Goal: Check status: Check status

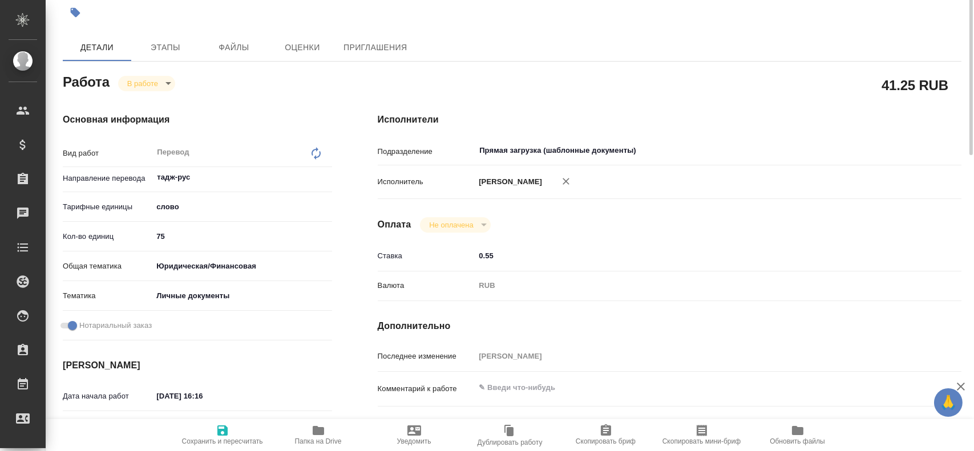
scroll to position [9, 0]
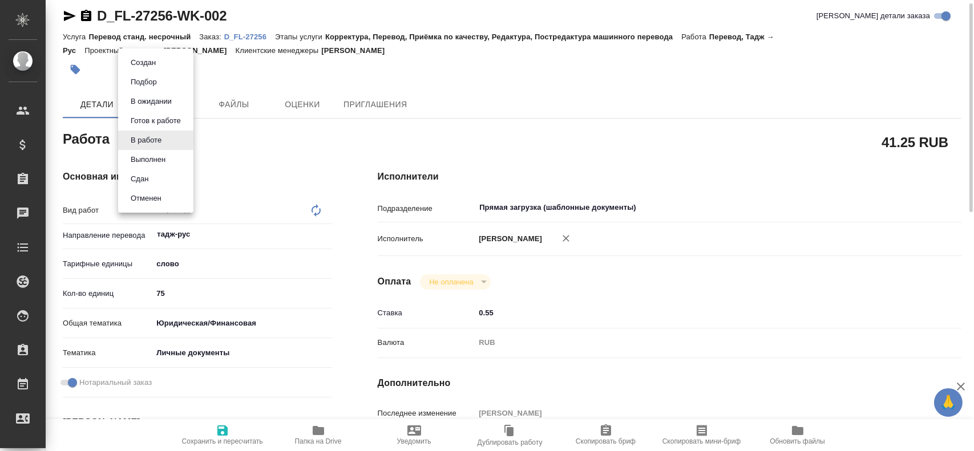
click at [153, 145] on body "🙏 .cls-1 fill:#fff; AWATERA Gusev Alexandr Клиенты Спецификации Заказы 0 Чаты T…" at bounding box center [487, 225] width 974 height 451
click at [152, 184] on li "Сдан" at bounding box center [155, 178] width 75 height 19
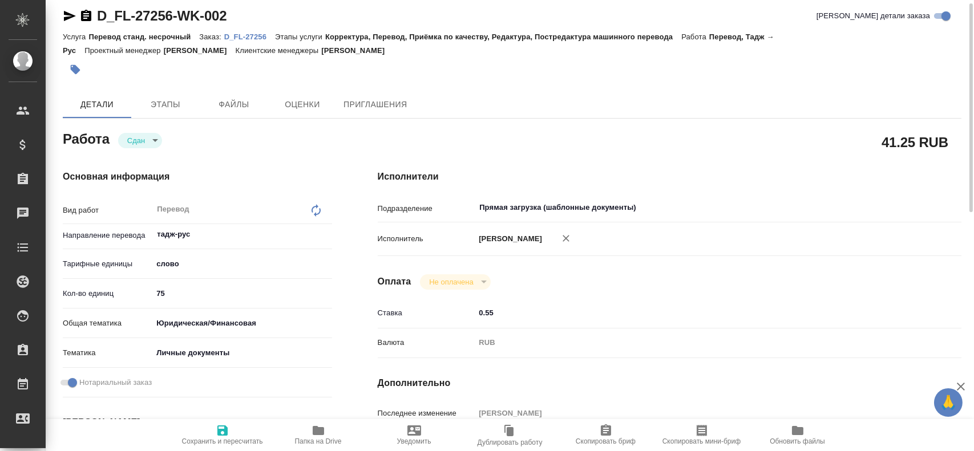
type textarea "x"
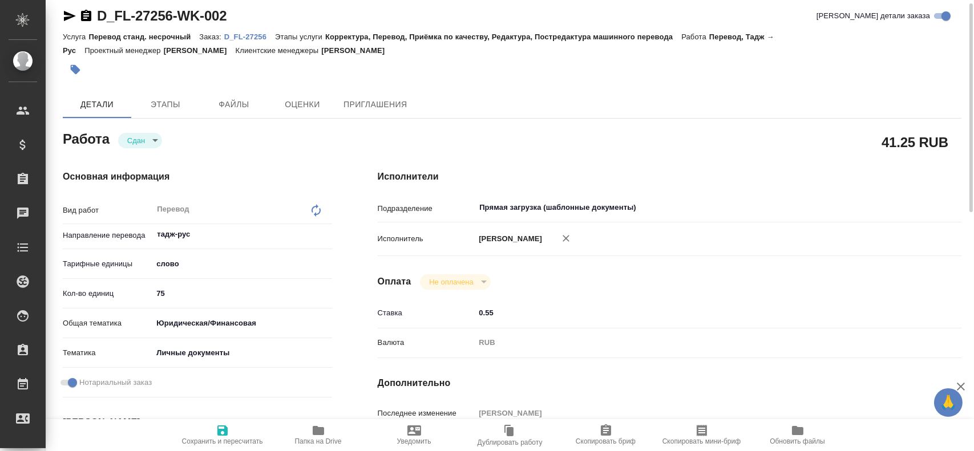
type textarea "x"
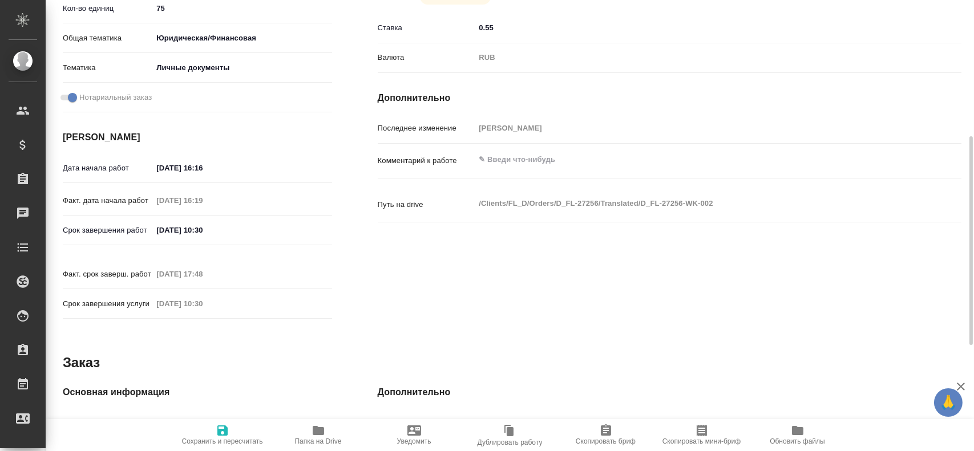
type textarea "x"
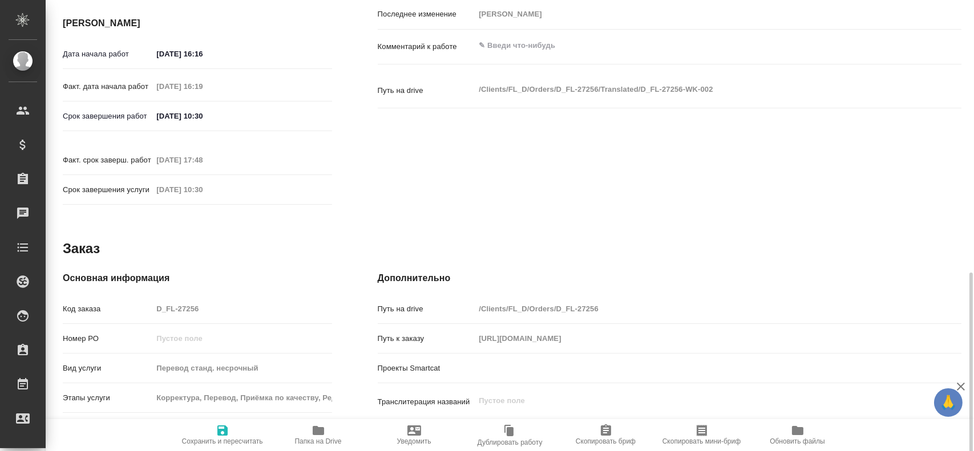
scroll to position [465, 0]
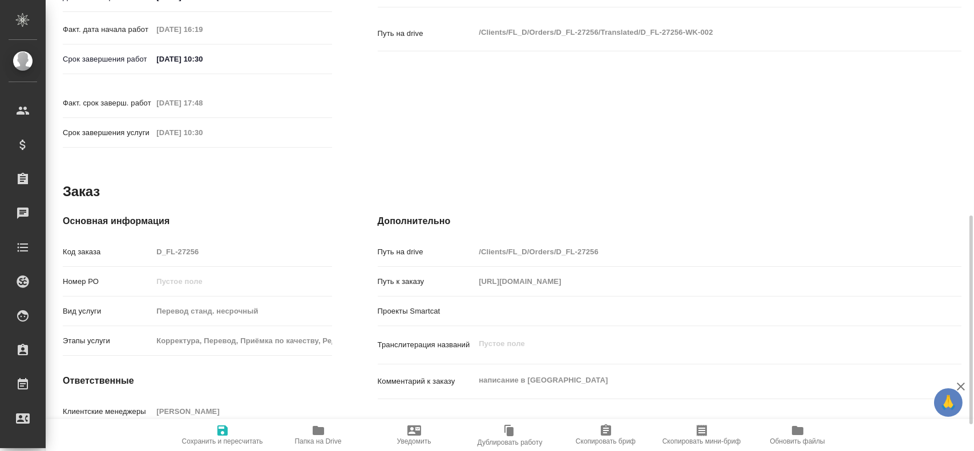
click at [117, 242] on div "Код заказа D_FL-27256" at bounding box center [197, 252] width 269 height 20
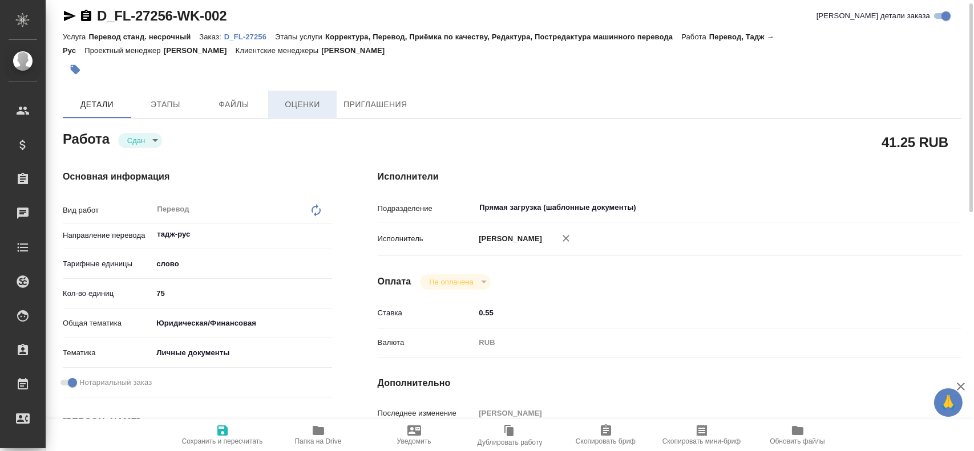
scroll to position [0, 0]
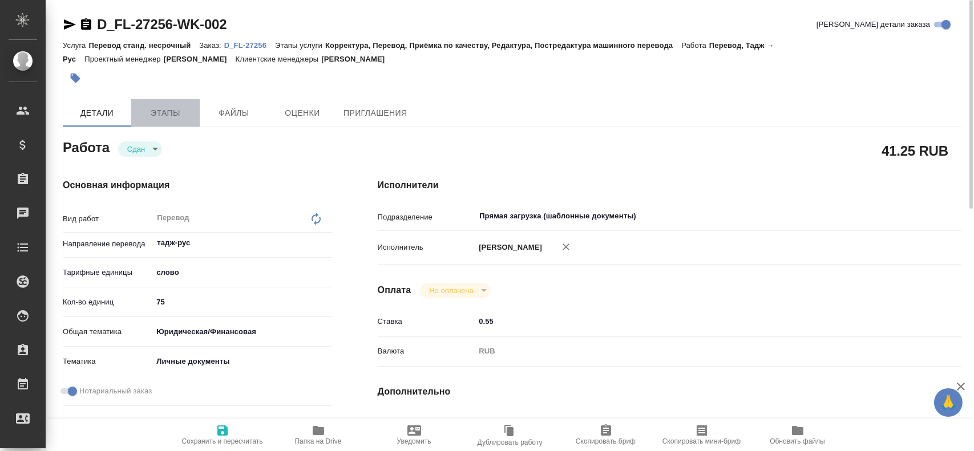
click at [180, 104] on button "Этапы" at bounding box center [165, 112] width 68 height 27
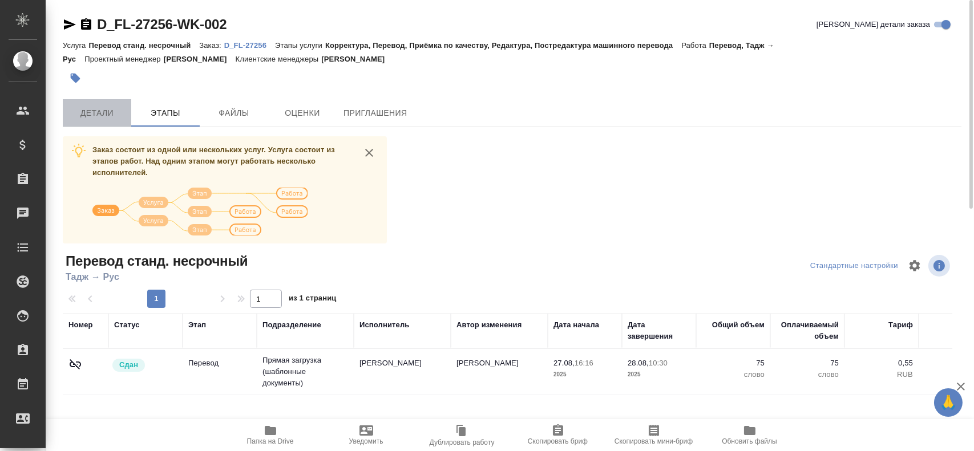
click at [113, 110] on span "Детали" at bounding box center [97, 113] width 55 height 14
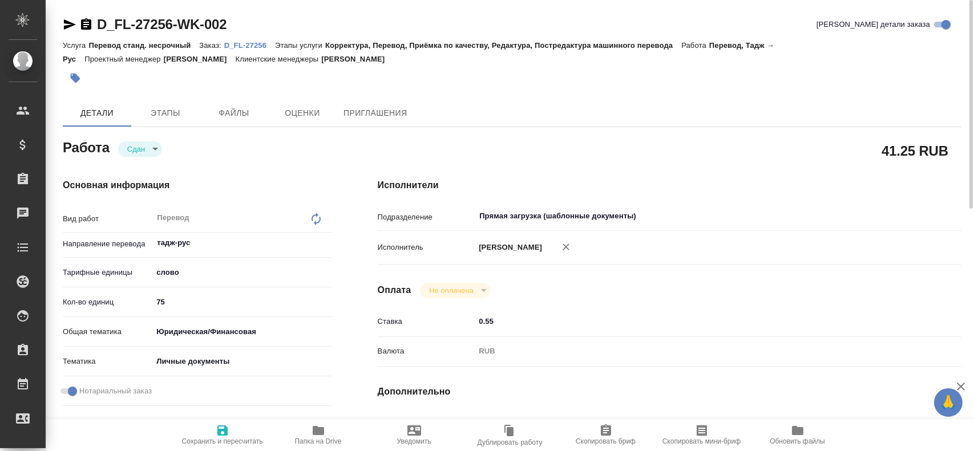
type textarea "x"
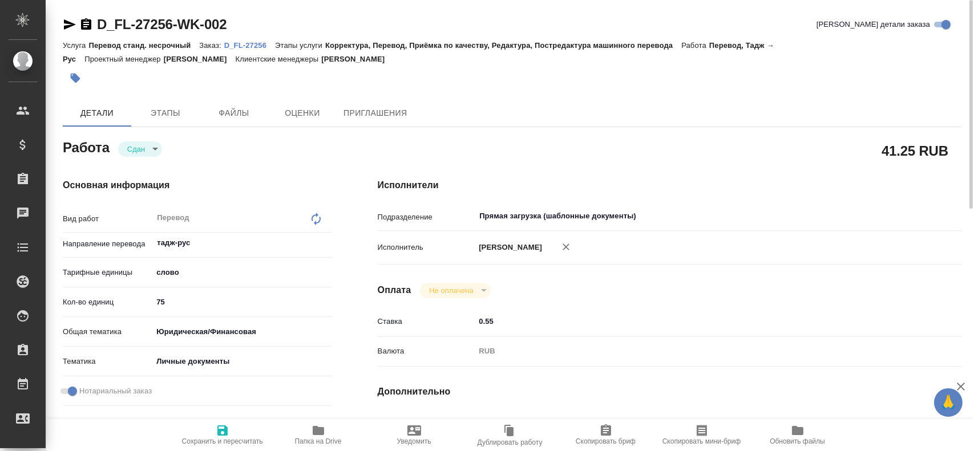
type textarea "x"
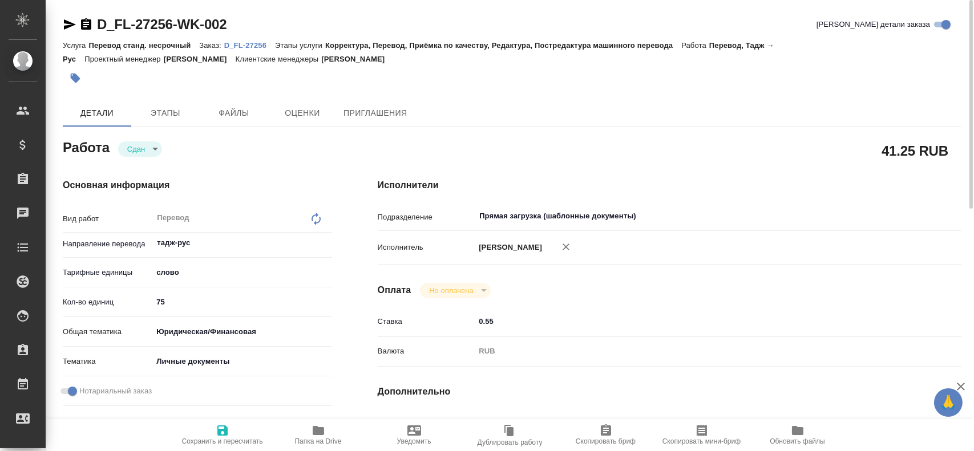
type textarea "x"
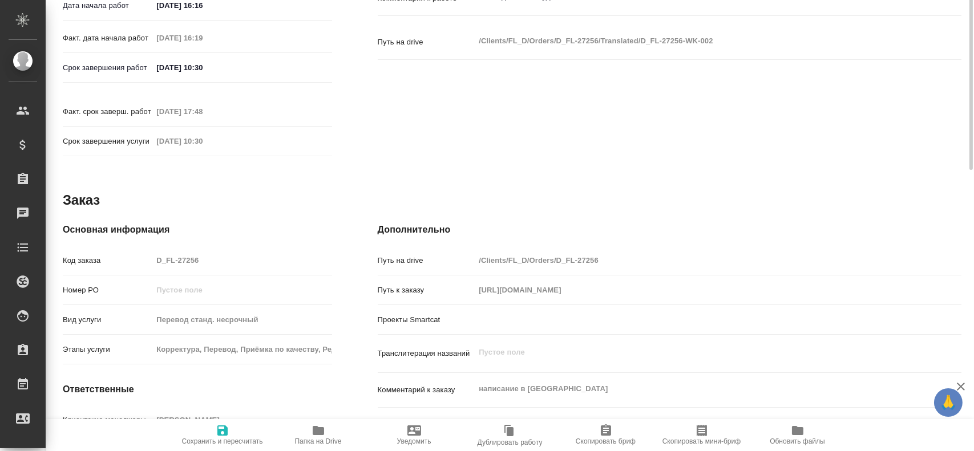
scroll to position [513, 0]
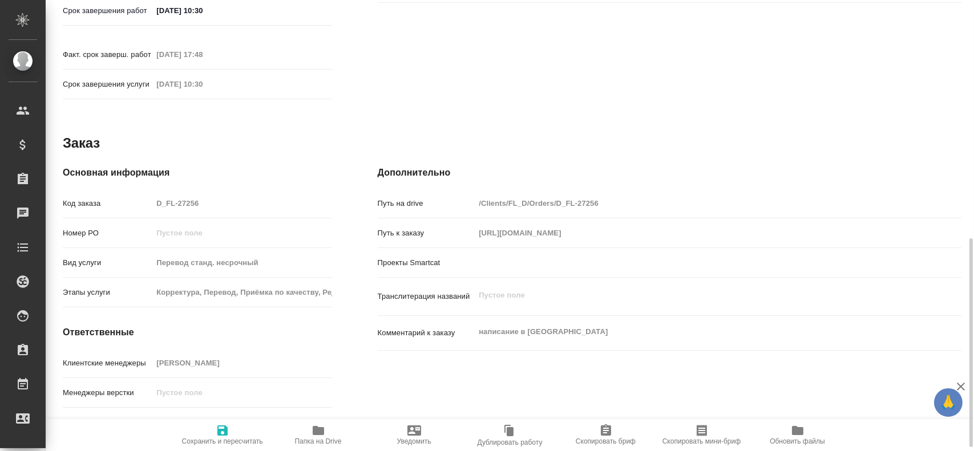
type textarea "x"
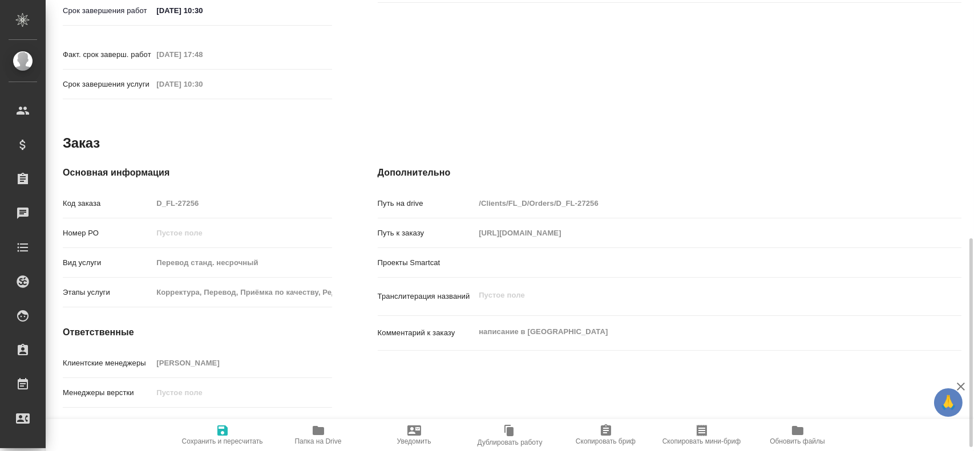
type textarea "x"
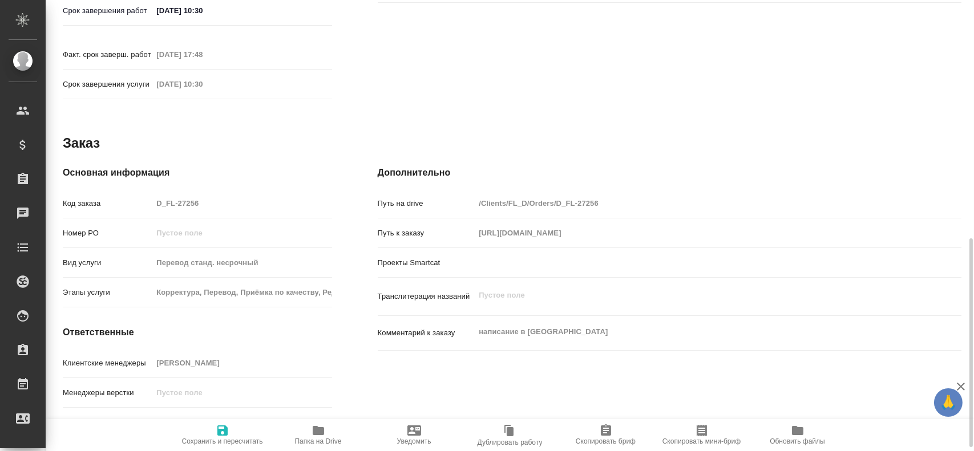
click at [122, 193] on div "Код заказа D_FL-27256" at bounding box center [197, 203] width 269 height 20
type textarea "x"
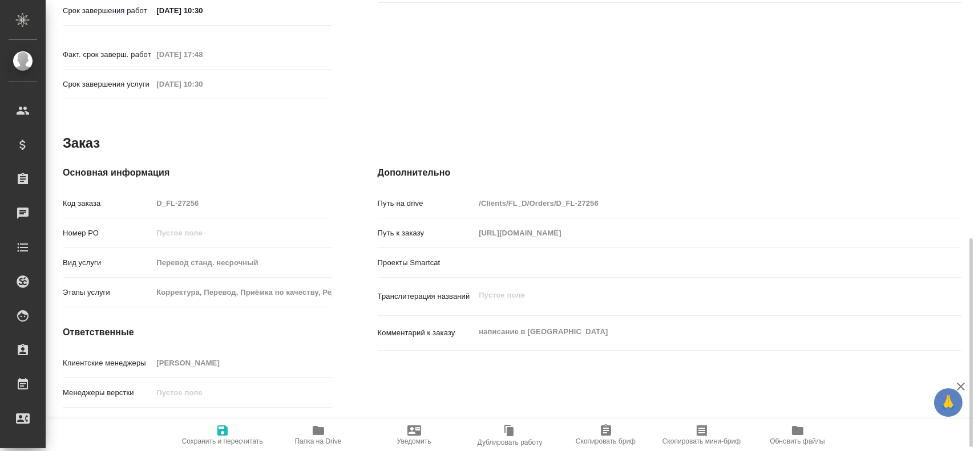
type textarea "x"
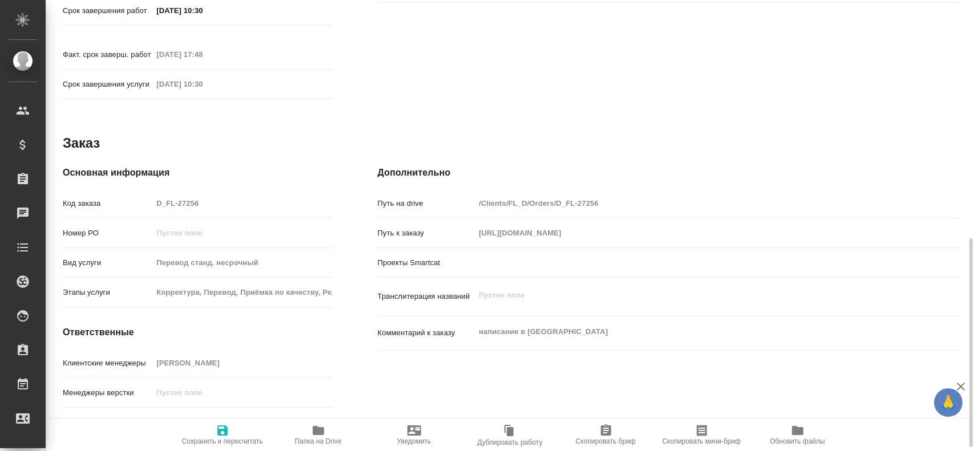
type textarea "x"
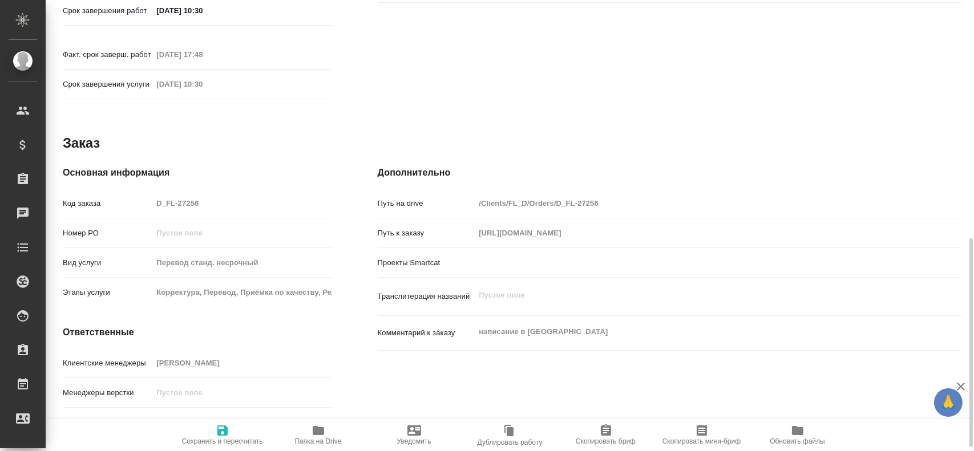
type textarea "x"
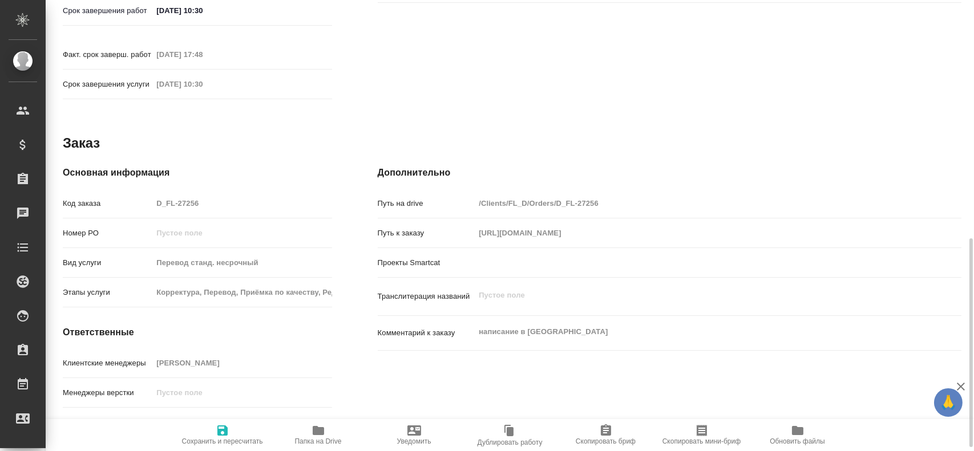
type textarea "x"
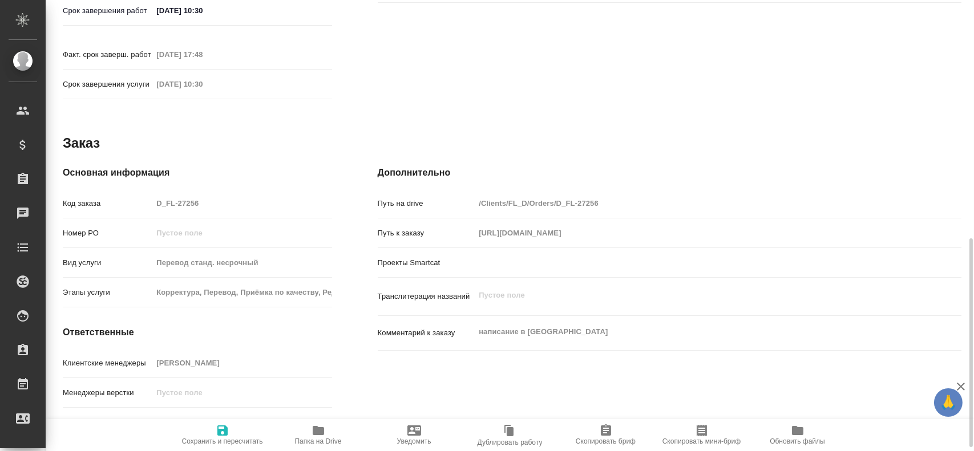
type textarea "x"
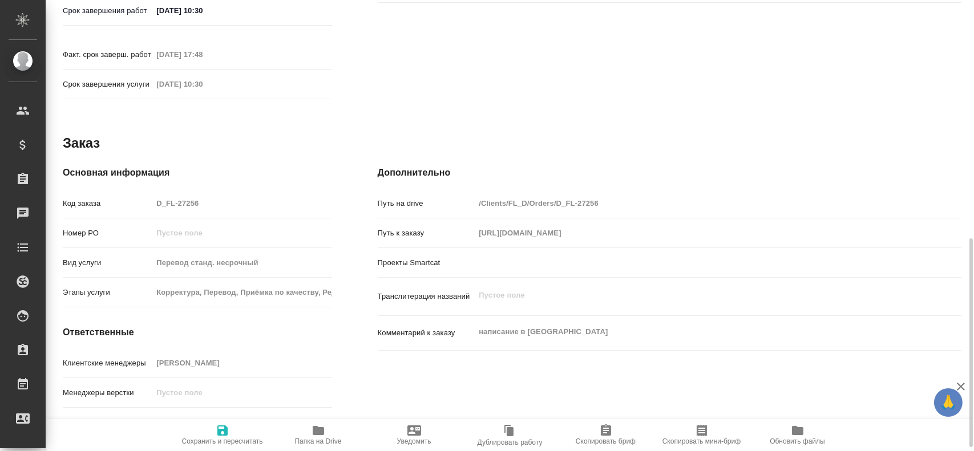
type textarea "x"
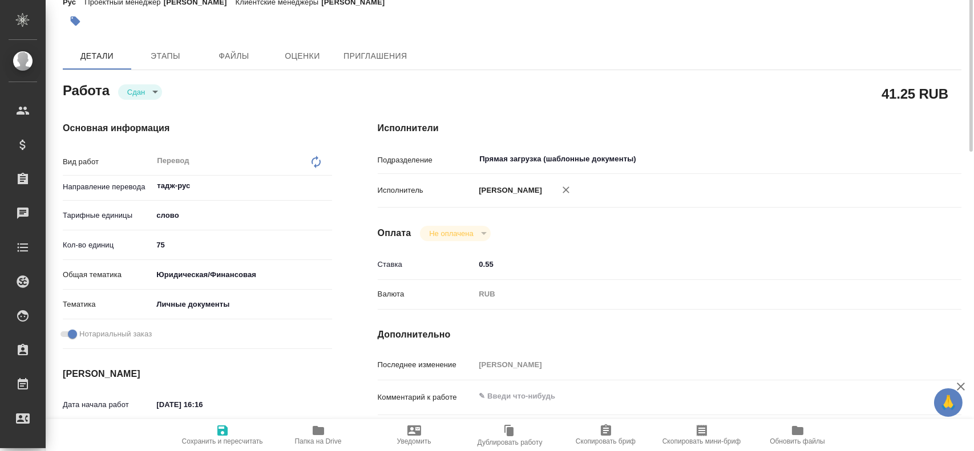
scroll to position [0, 0]
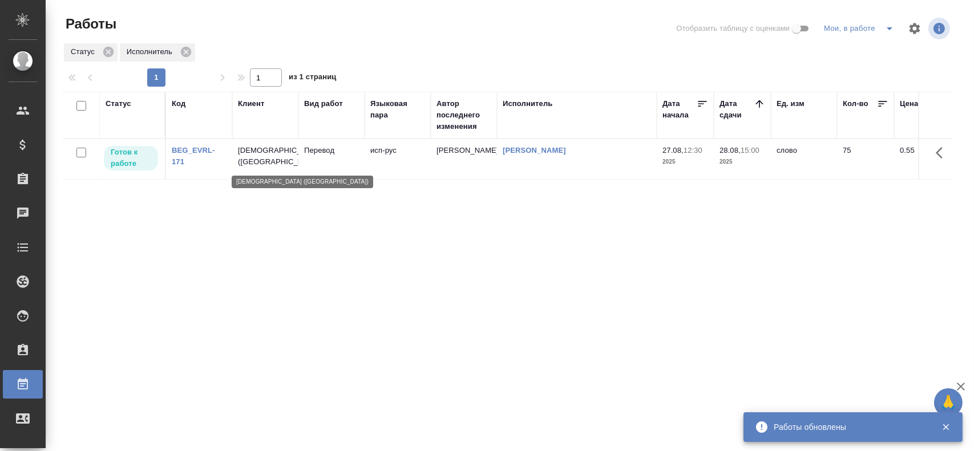
click at [272, 166] on p "Евролайф (Алманса)" at bounding box center [265, 156] width 55 height 23
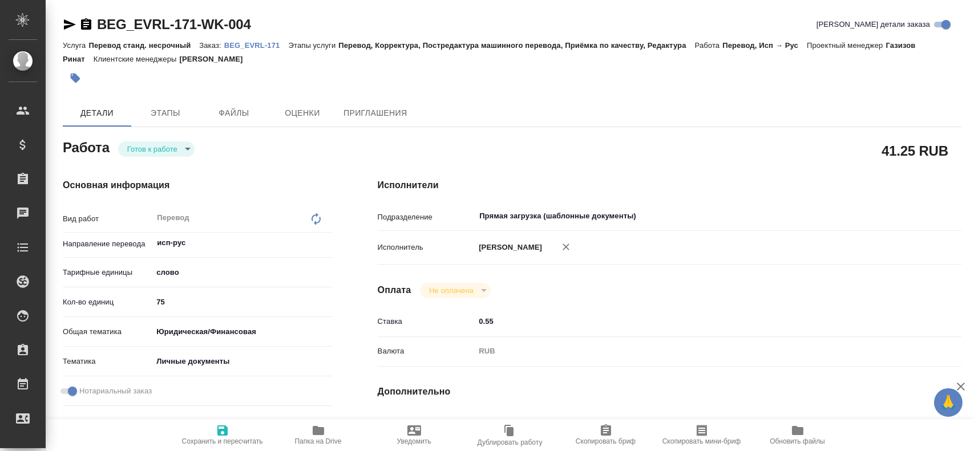
type textarea "x"
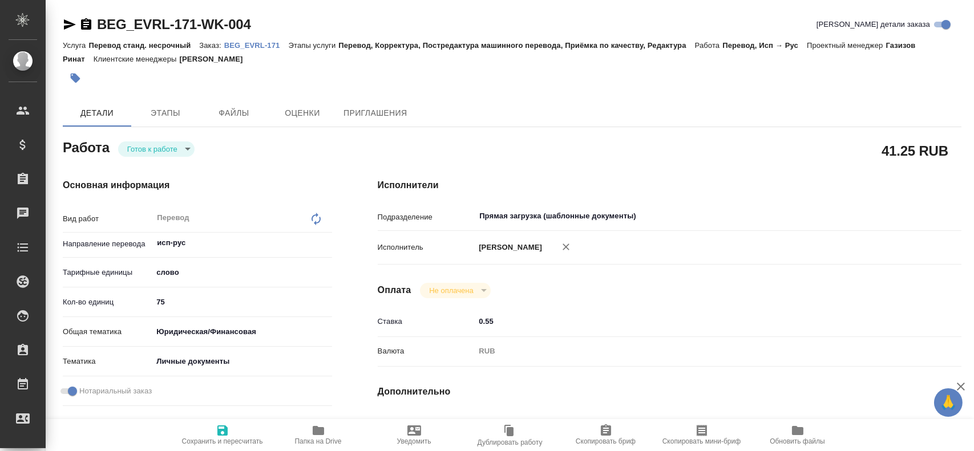
type textarea "x"
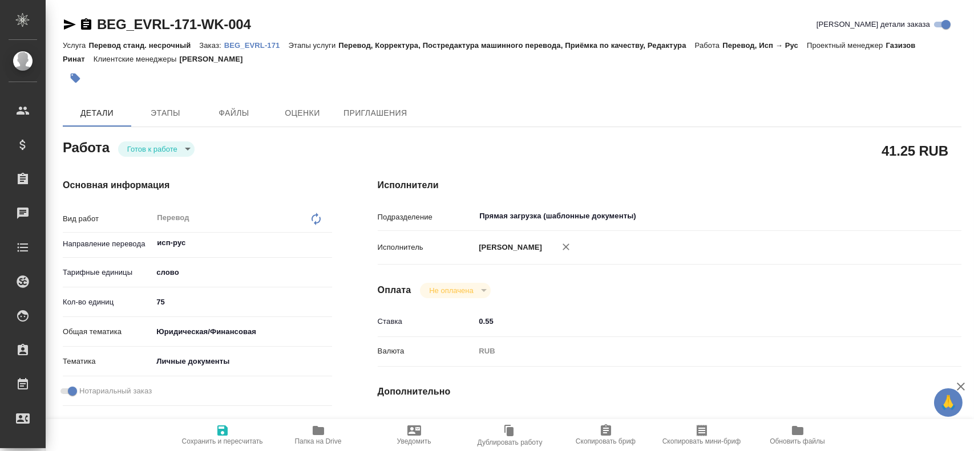
type textarea "x"
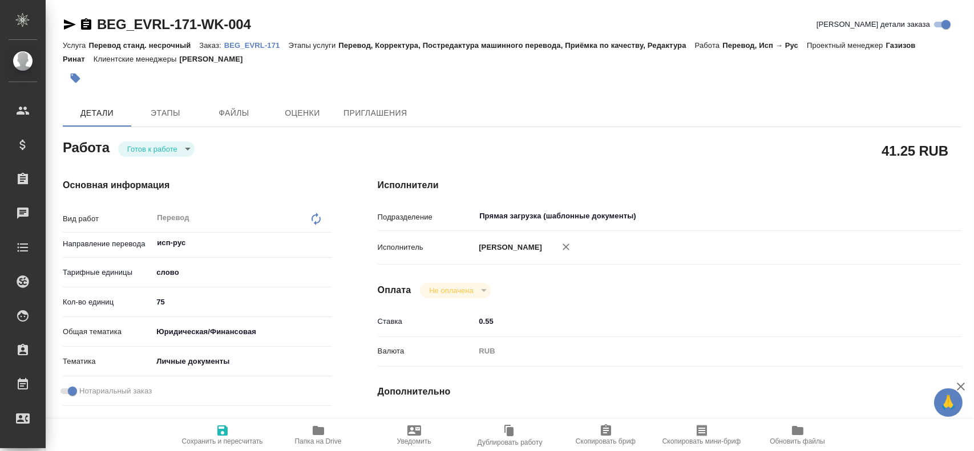
type textarea "x"
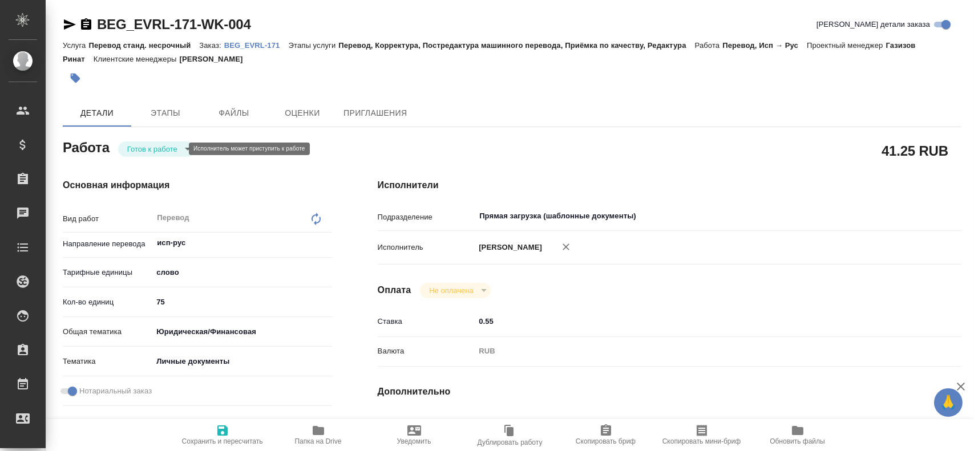
click at [156, 145] on body "🙏 .cls-1 fill:#fff; AWATERA Gusev Alexandr Клиенты Спецификации Заказы Чаты Tod…" at bounding box center [487, 225] width 974 height 451
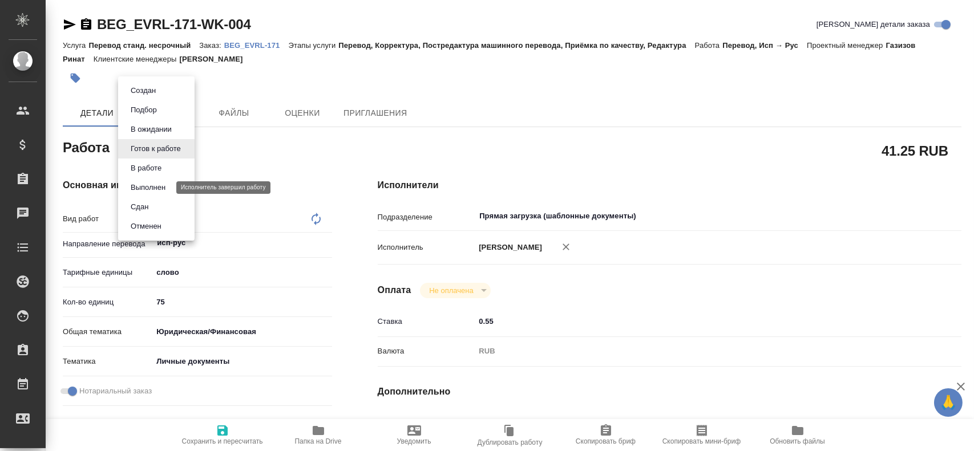
type textarea "x"
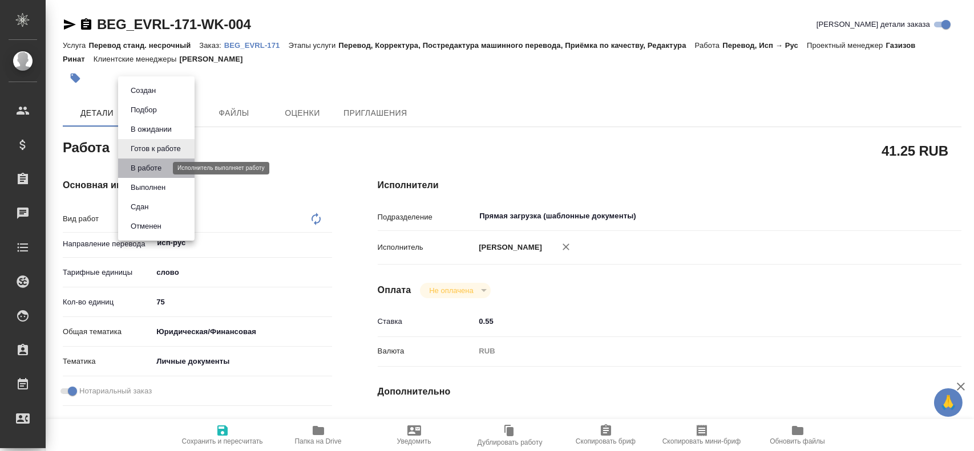
click at [156, 168] on button "В работе" at bounding box center [146, 168] width 38 height 13
type textarea "x"
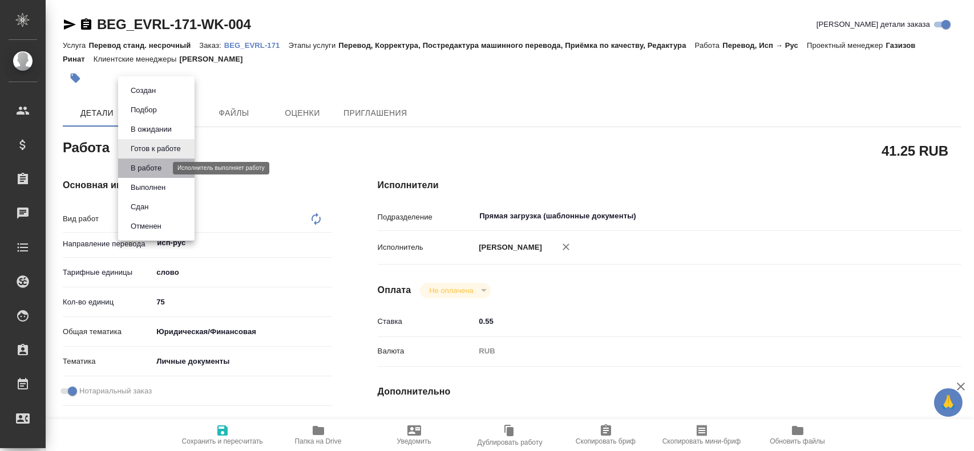
type textarea "x"
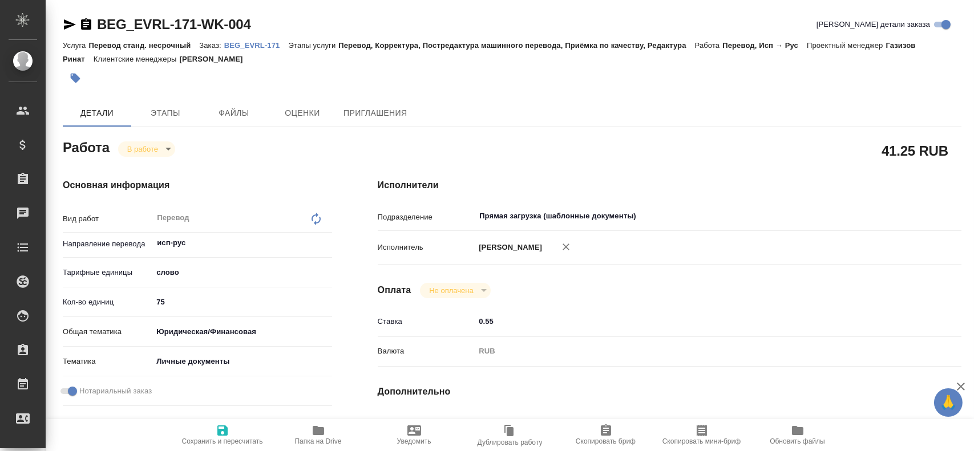
type textarea "x"
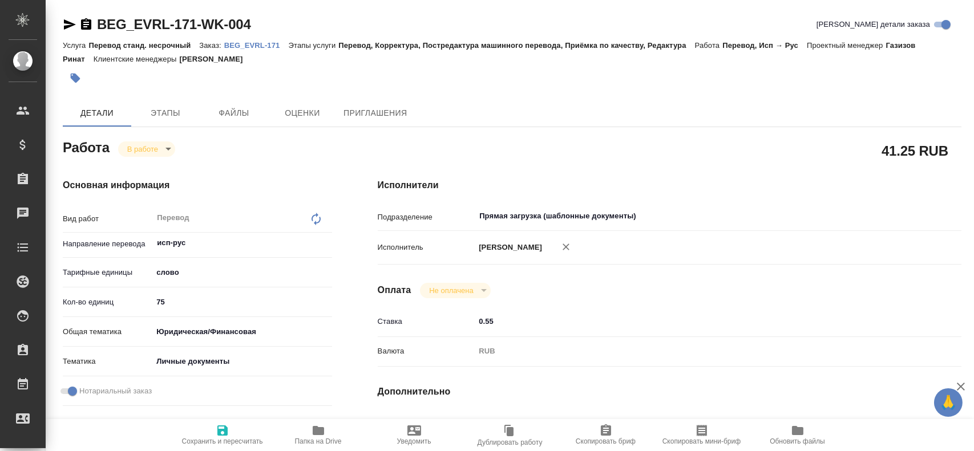
type textarea "x"
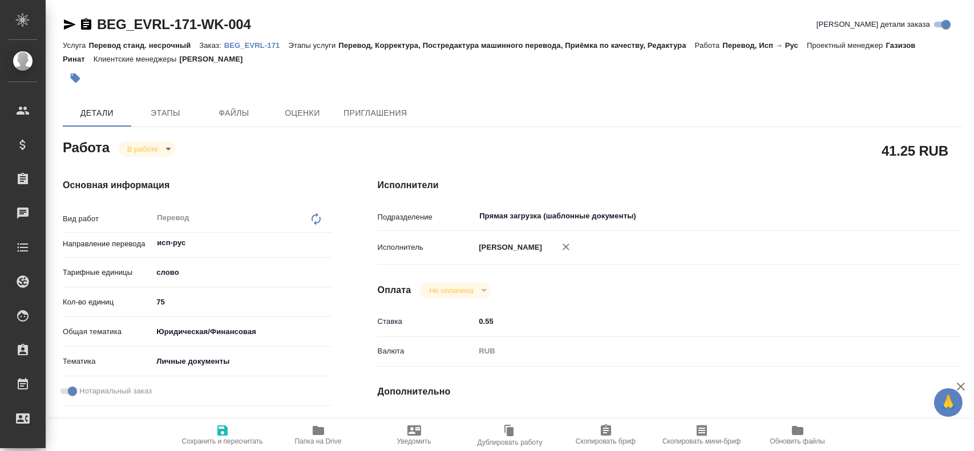
type textarea "x"
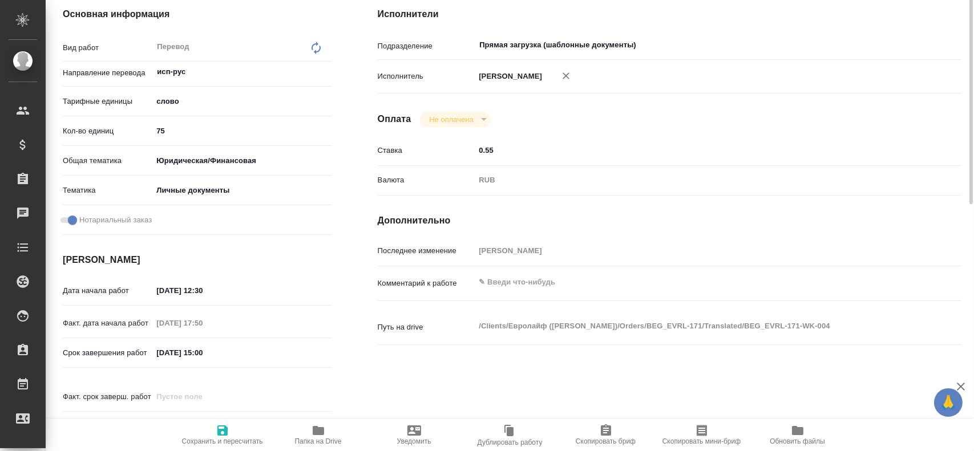
type textarea "x"
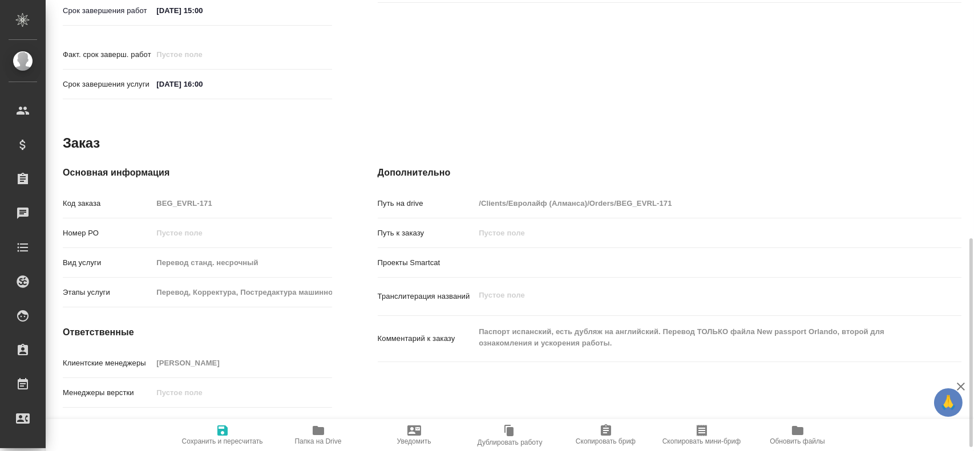
scroll to position [522, 0]
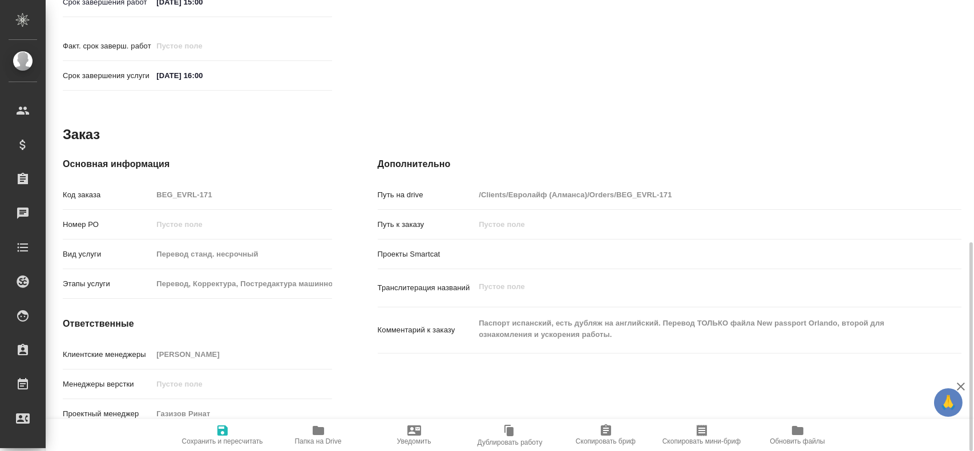
click at [314, 433] on icon "button" at bounding box center [318, 430] width 11 height 9
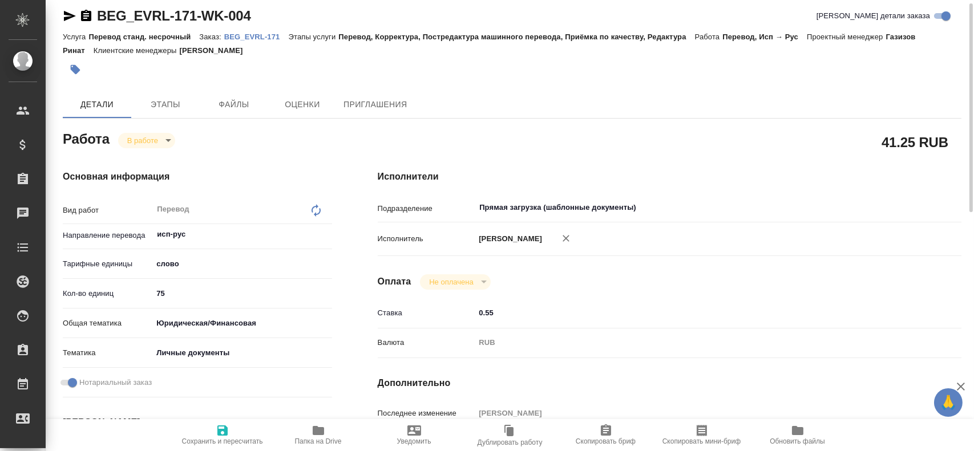
scroll to position [0, 0]
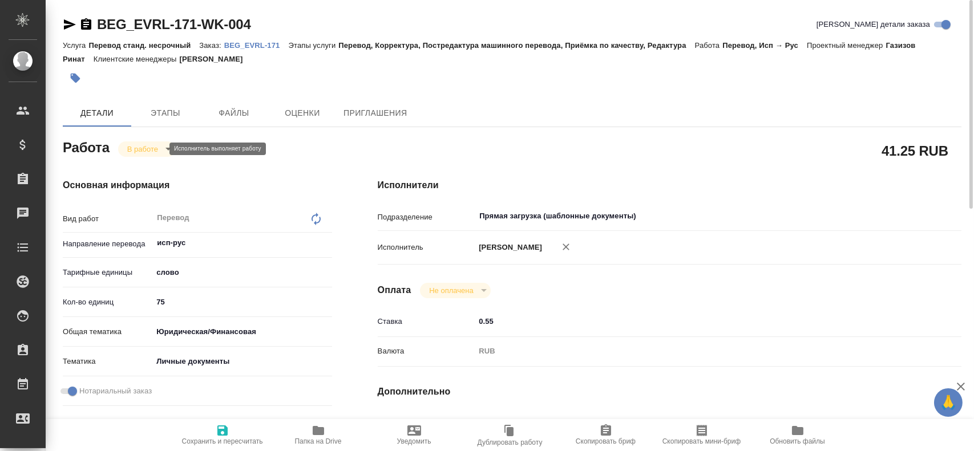
click at [128, 149] on body "🙏 .cls-1 fill:#fff; AWATERA Gusev Alexandr Клиенты Спецификации Заказы 0 Чаты T…" at bounding box center [487, 225] width 974 height 451
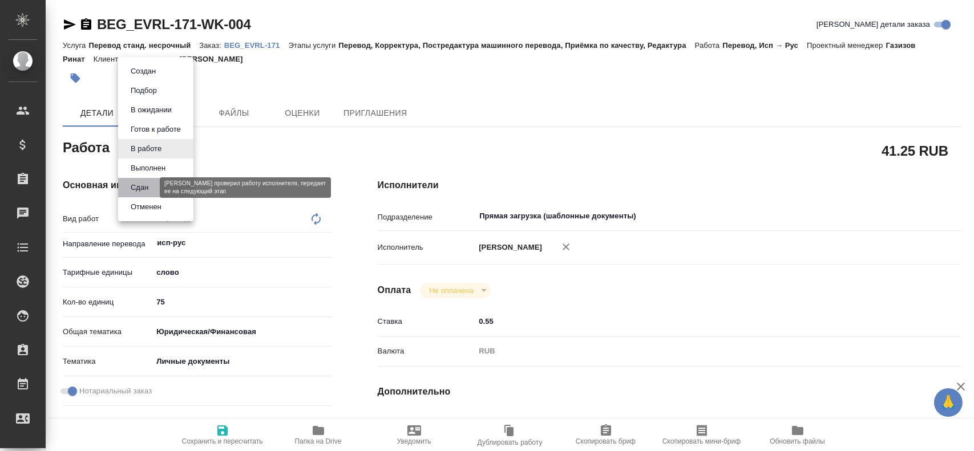
click at [131, 183] on button "Сдан" at bounding box center [139, 187] width 25 height 13
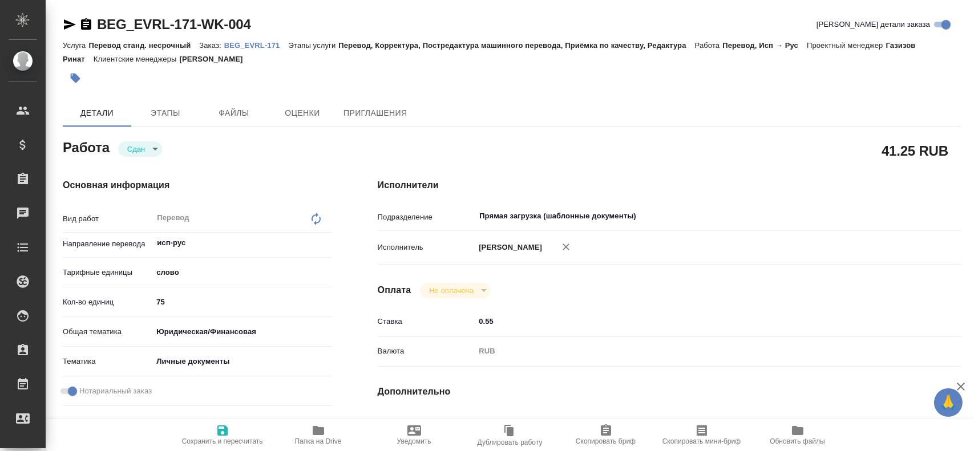
type textarea "x"
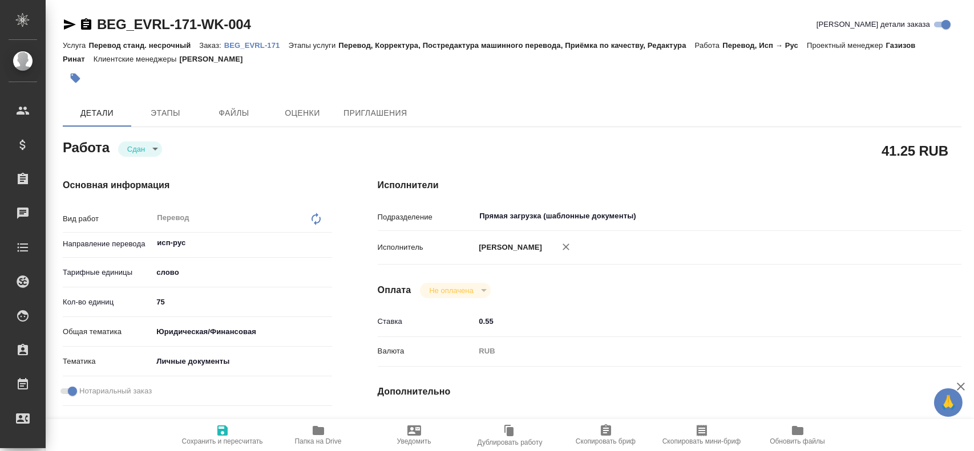
type textarea "x"
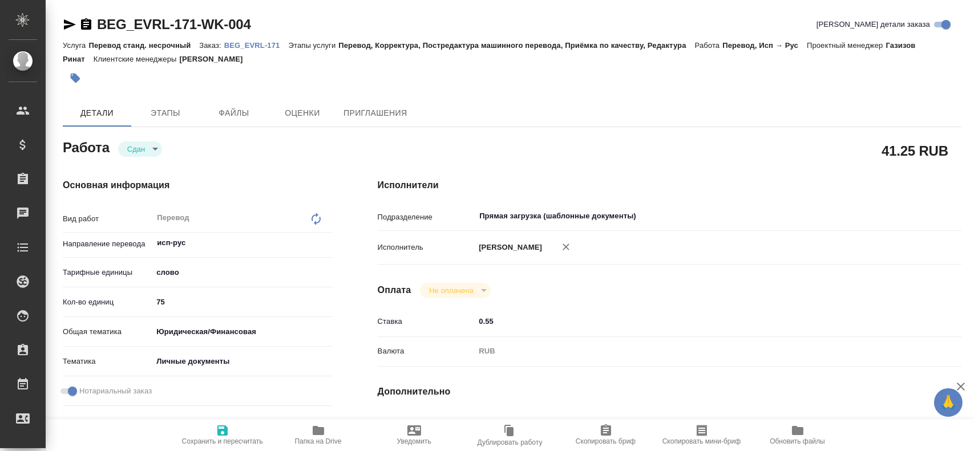
type textarea "x"
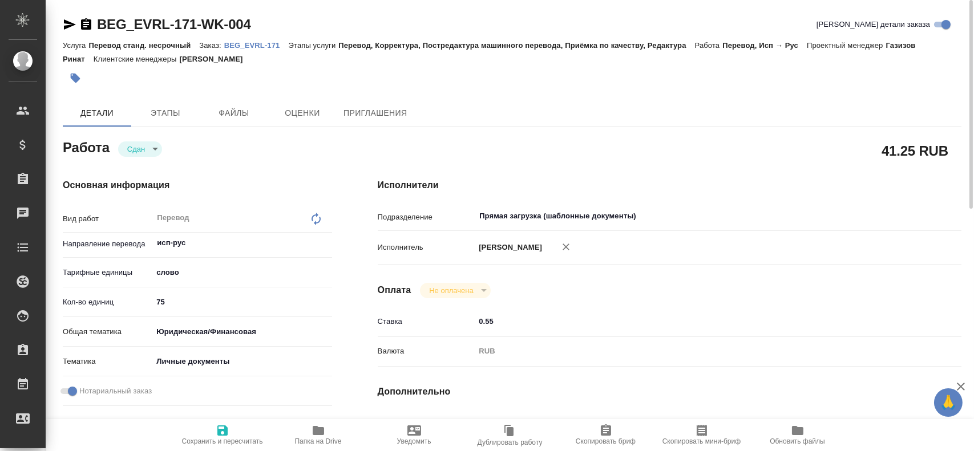
type textarea "x"
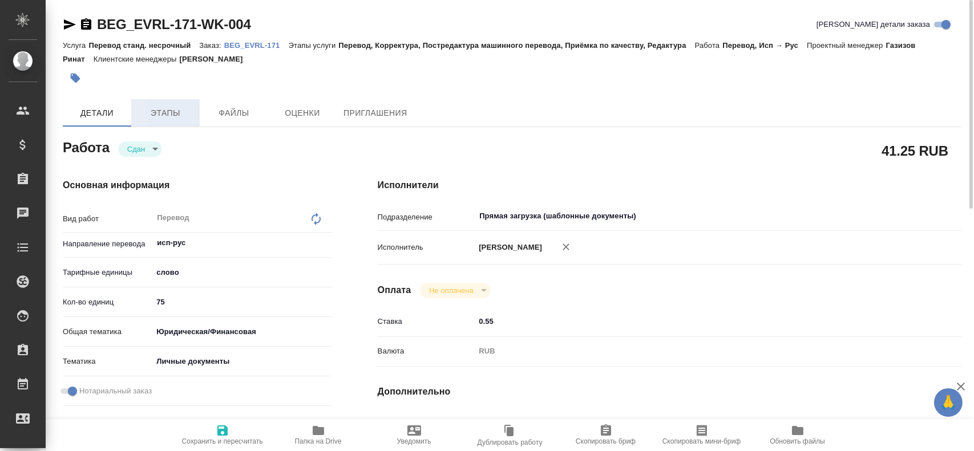
click at [169, 118] on span "Этапы" at bounding box center [165, 113] width 55 height 14
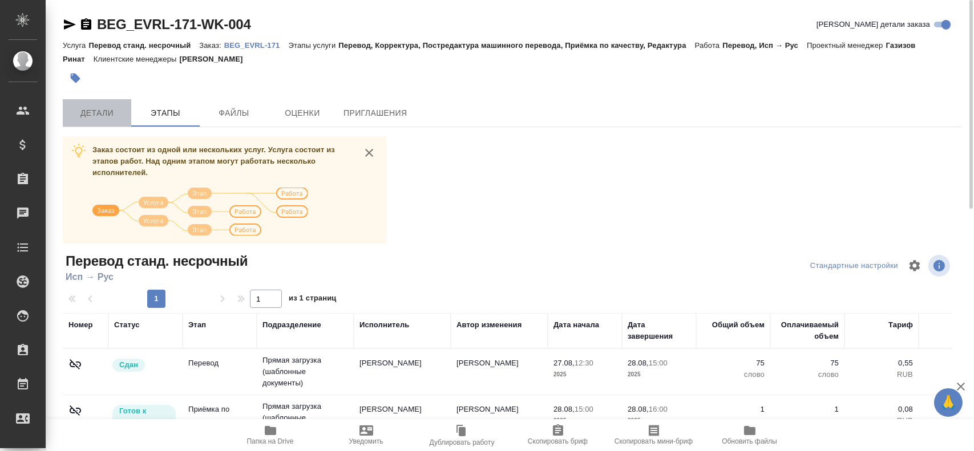
click at [116, 118] on span "Детали" at bounding box center [97, 113] width 55 height 14
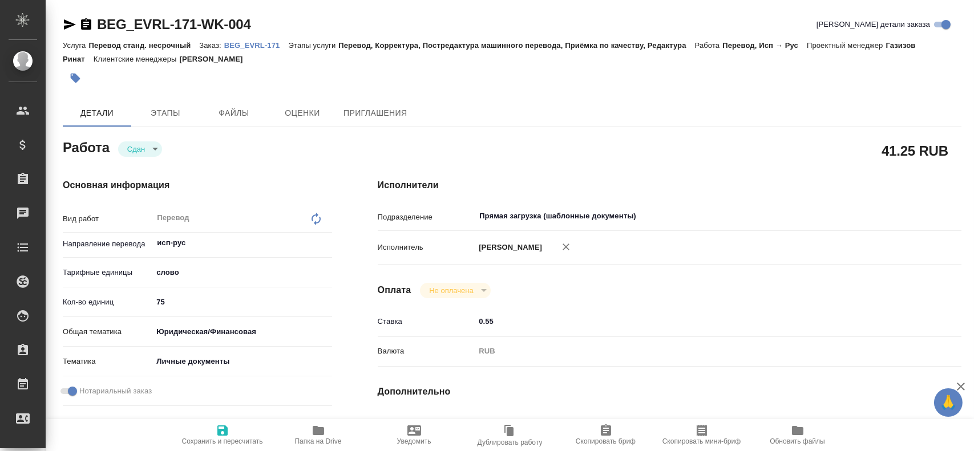
type textarea "x"
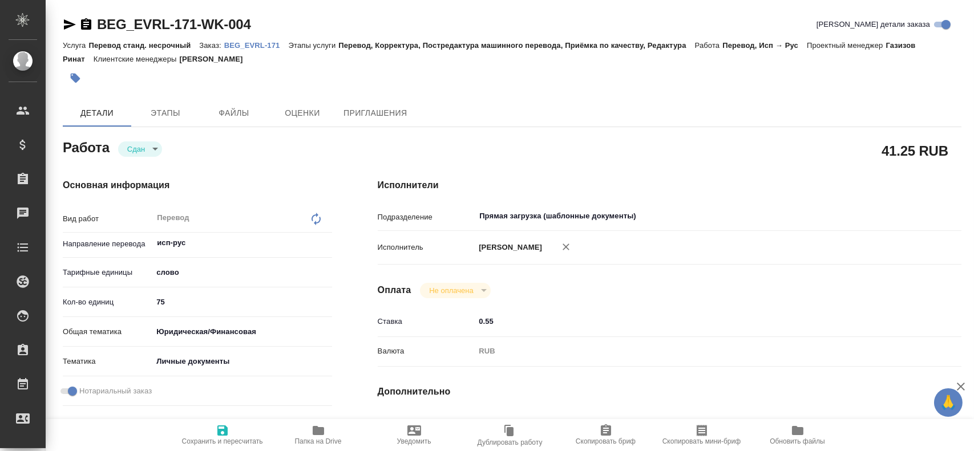
type textarea "x"
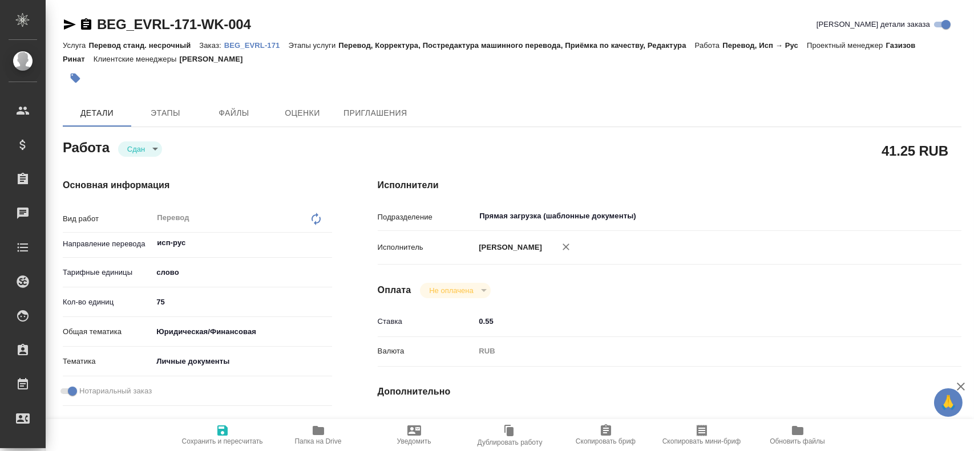
type textarea "x"
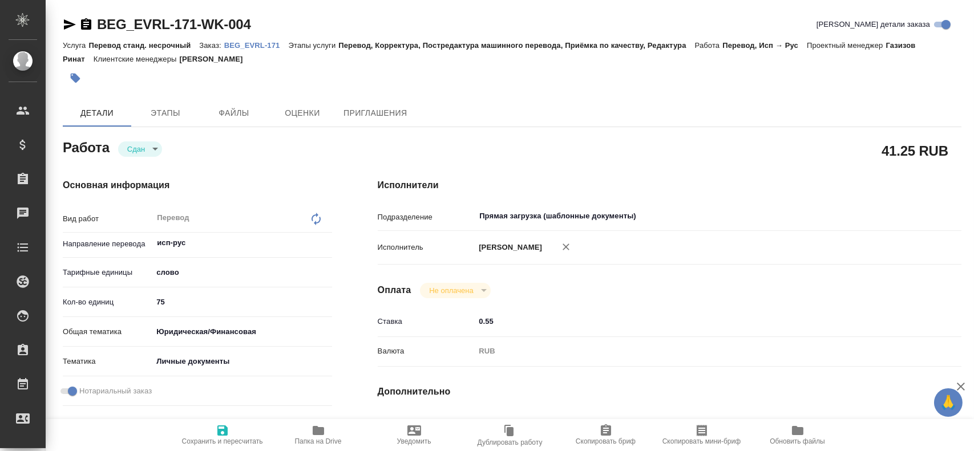
type textarea "x"
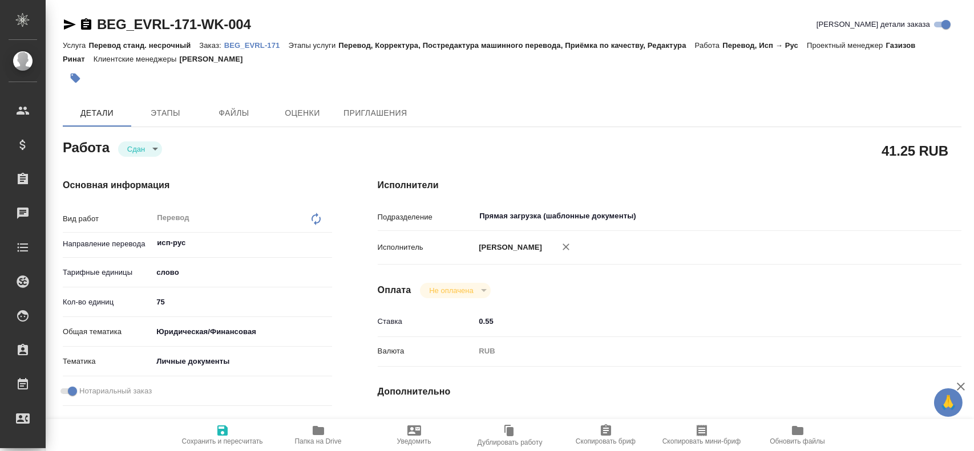
type textarea "x"
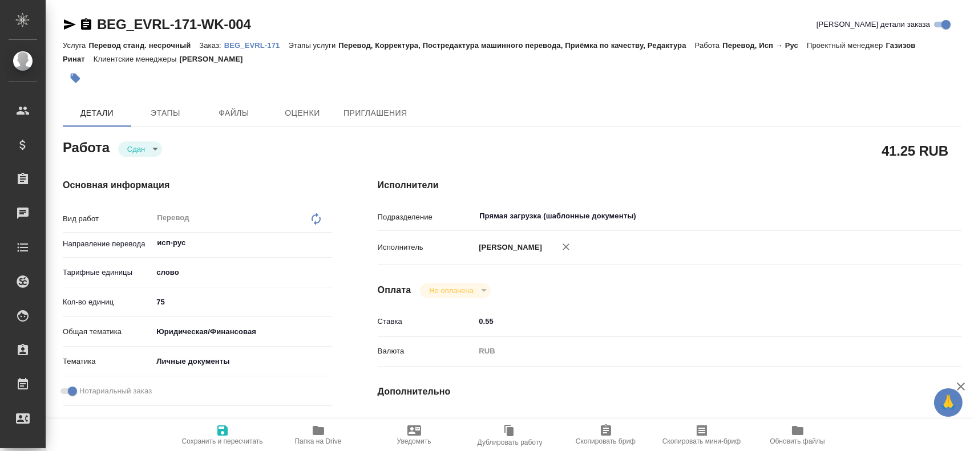
type textarea "x"
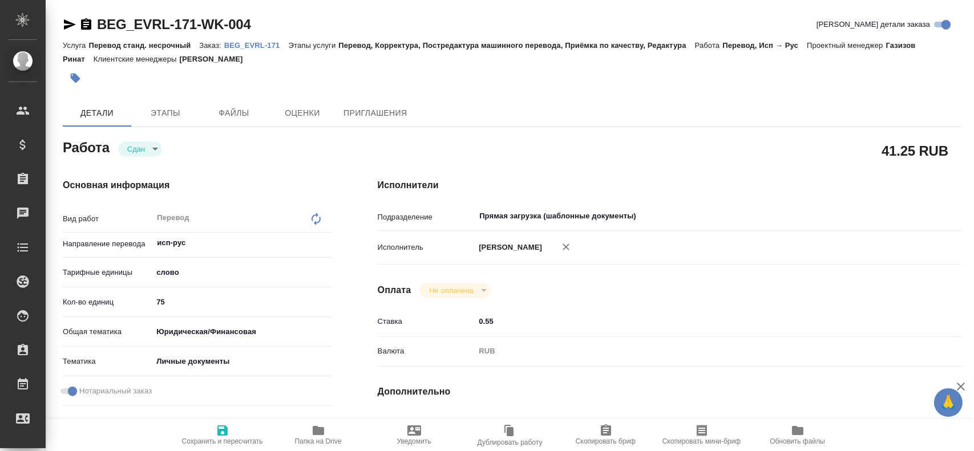
type textarea "x"
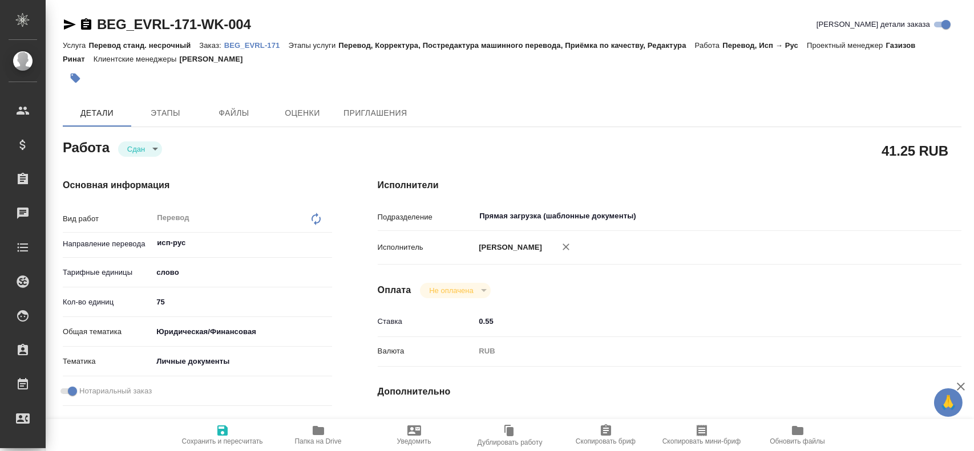
type textarea "x"
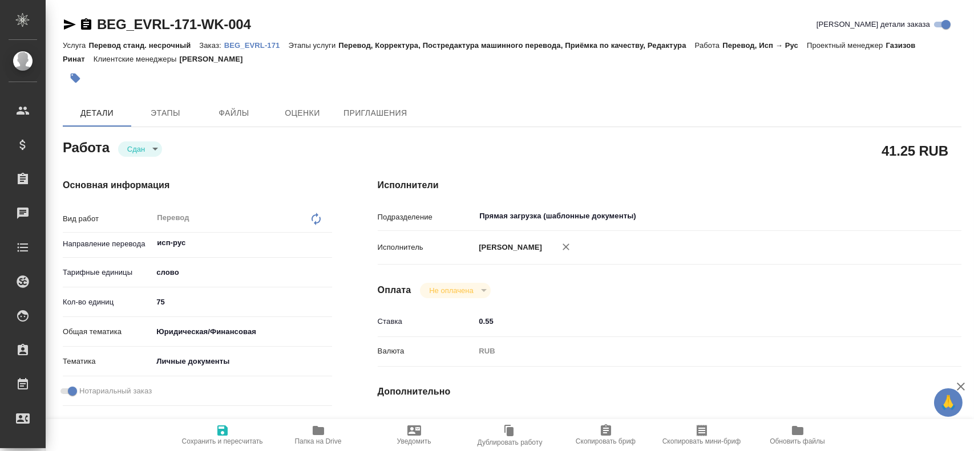
type textarea "x"
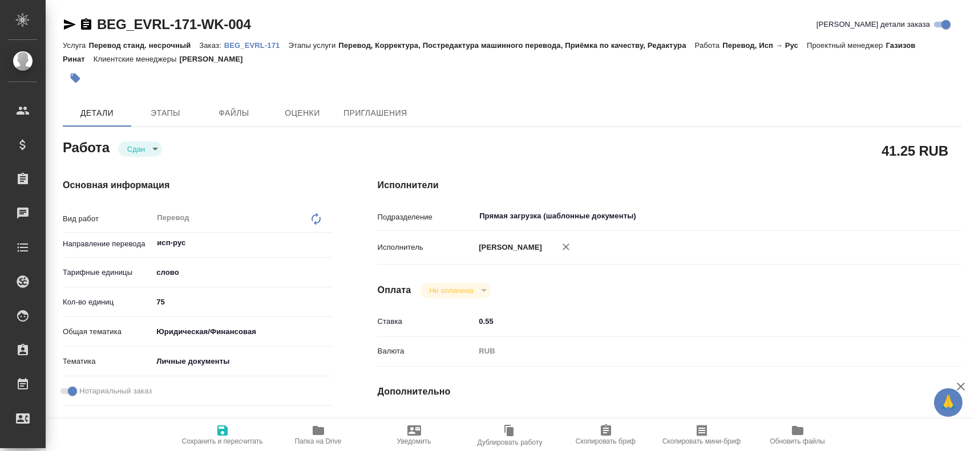
type textarea "x"
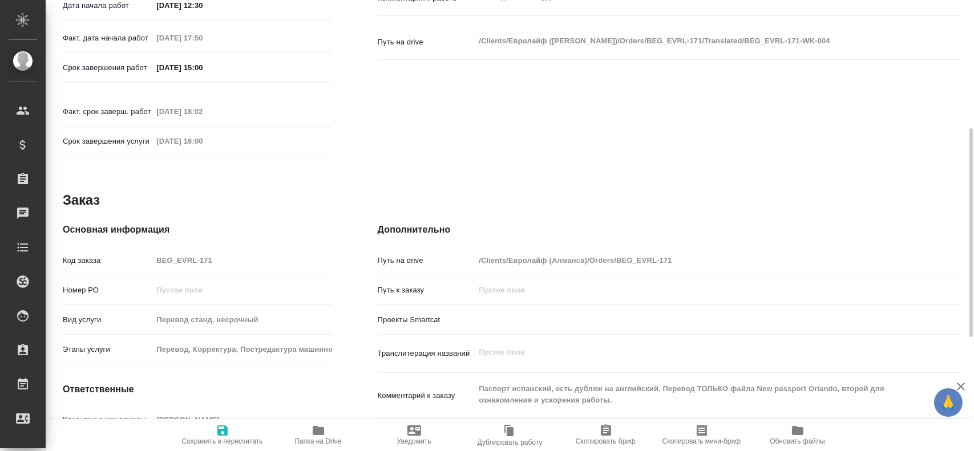
scroll to position [513, 0]
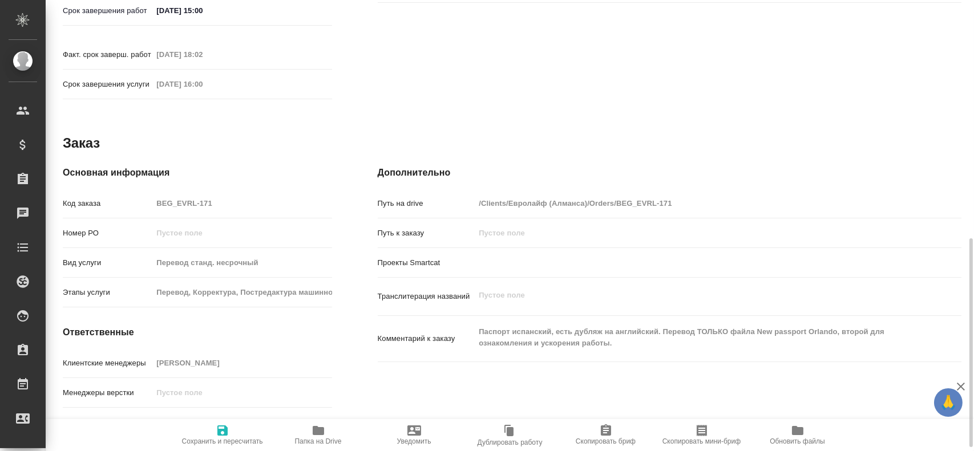
click at [140, 193] on div "Код заказа BEG_EVRL-171" at bounding box center [197, 203] width 269 height 20
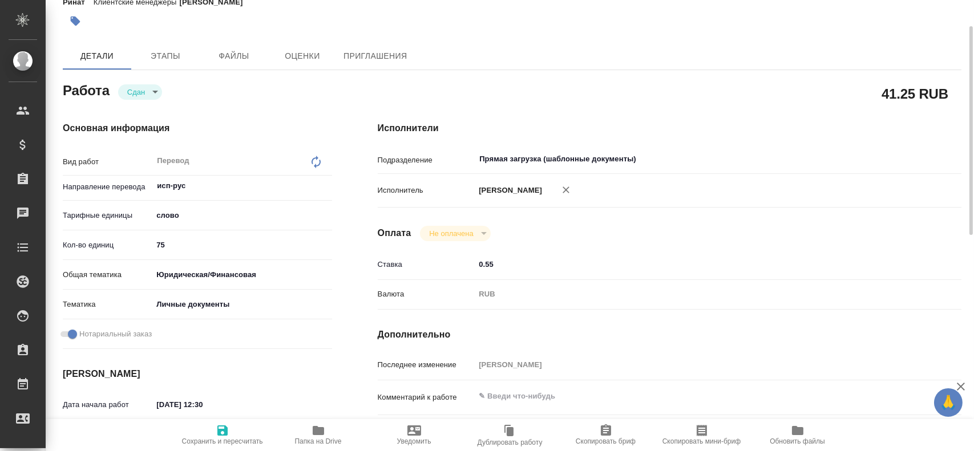
scroll to position [0, 0]
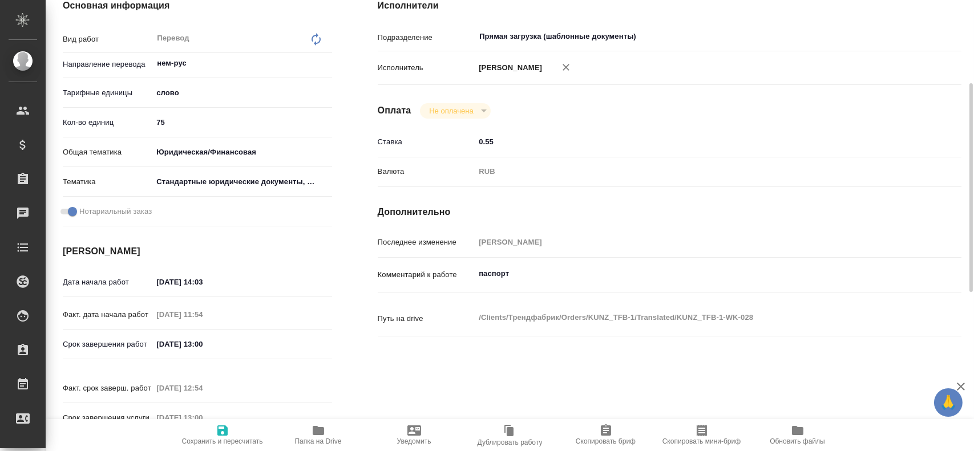
scroll to position [66, 0]
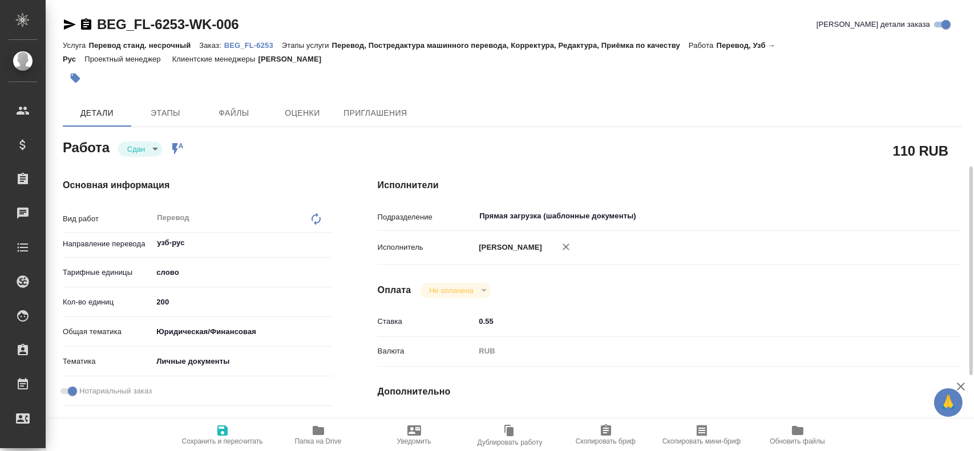
scroll to position [57, 0]
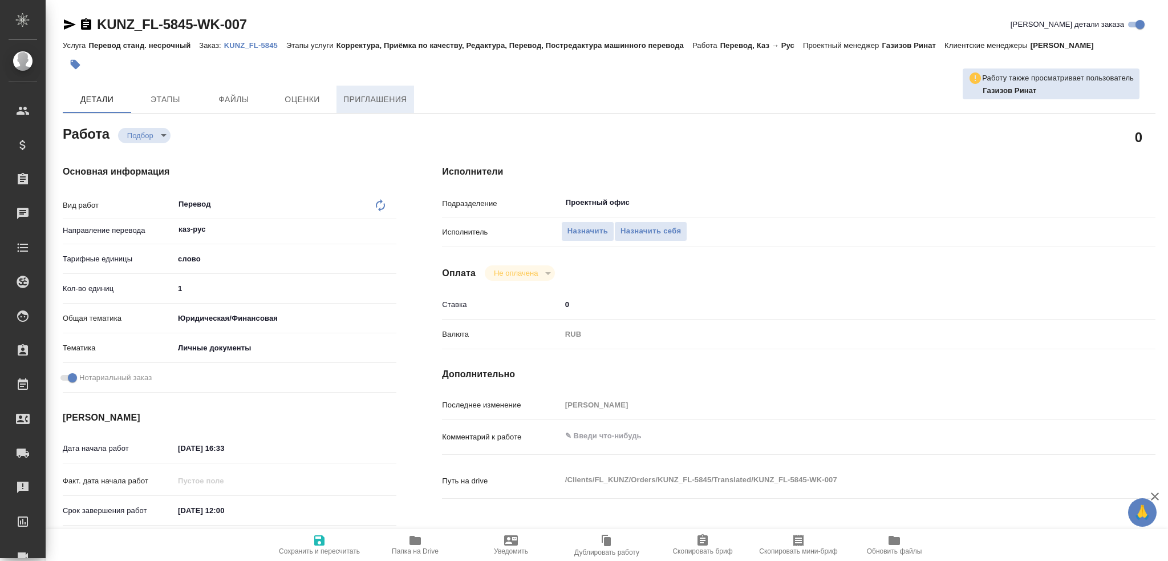
type textarea "x"
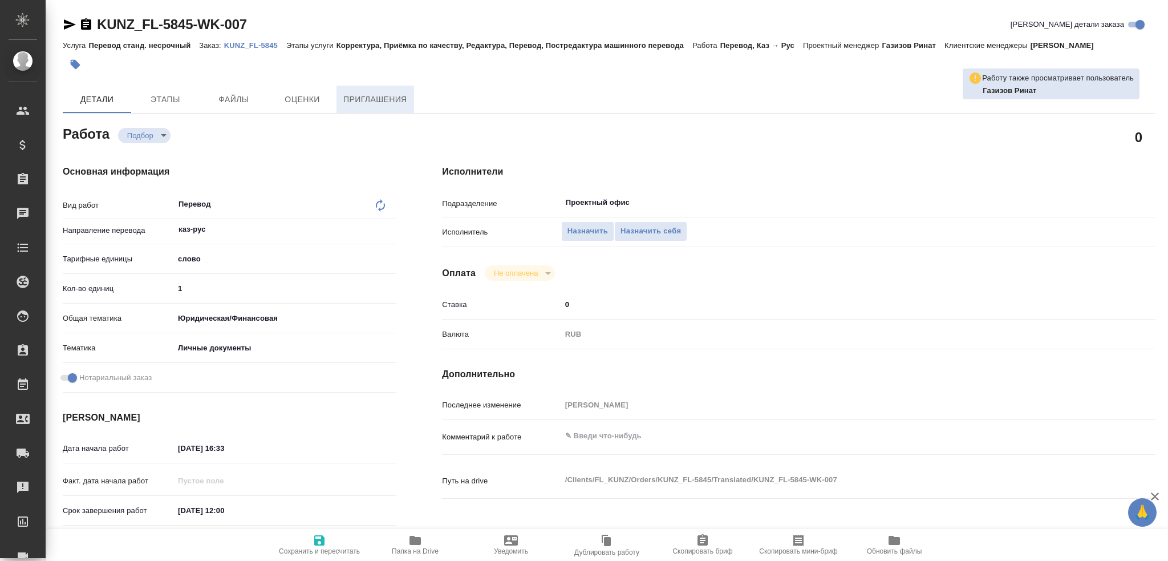
type textarea "x"
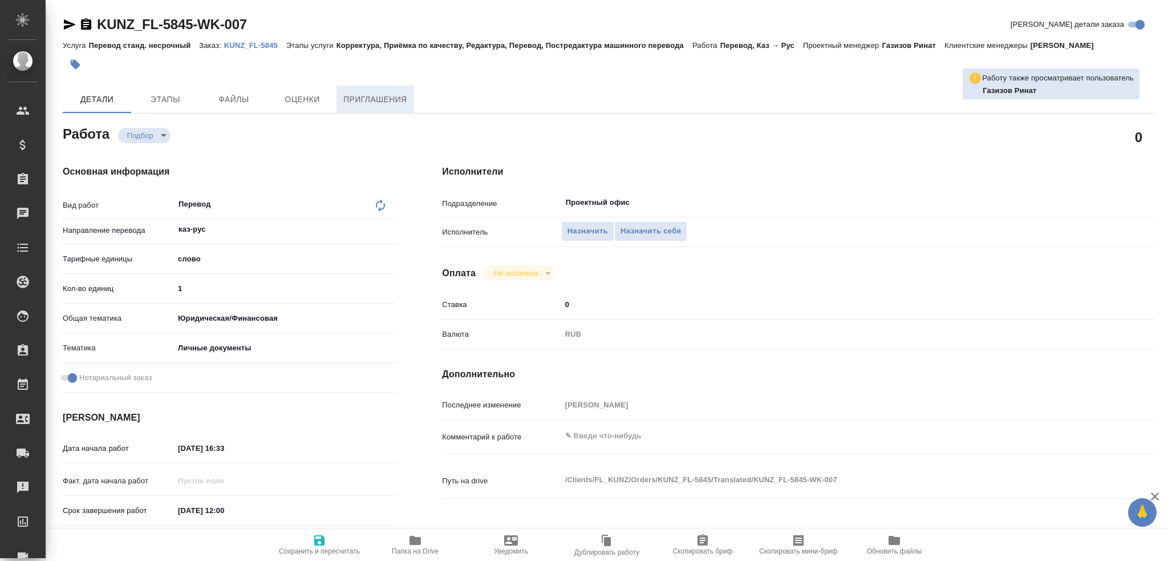
type textarea "x"
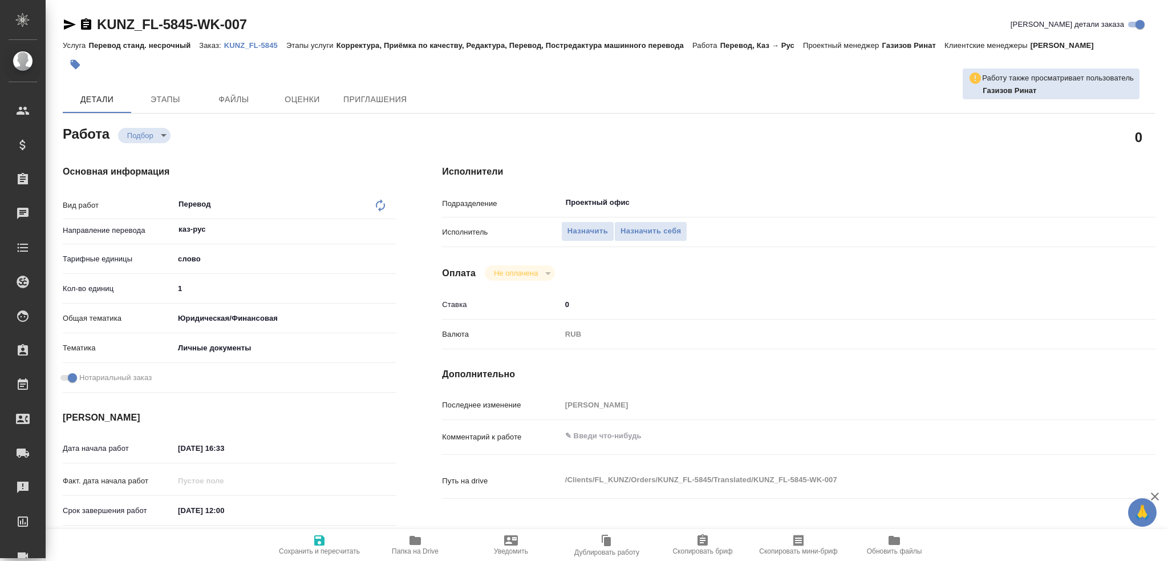
type textarea "x"
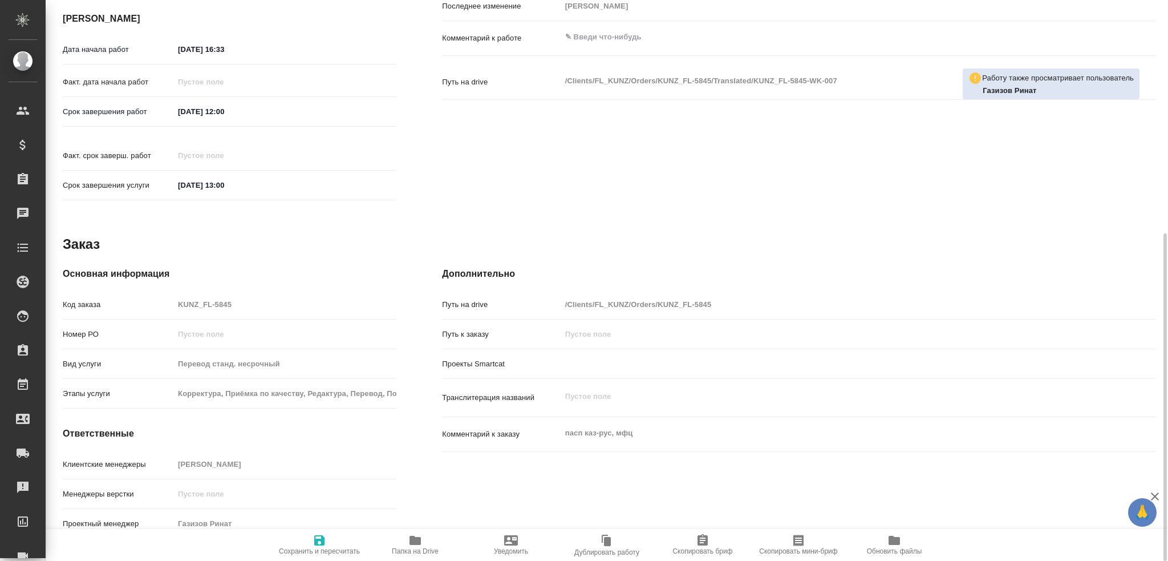
type textarea "x"
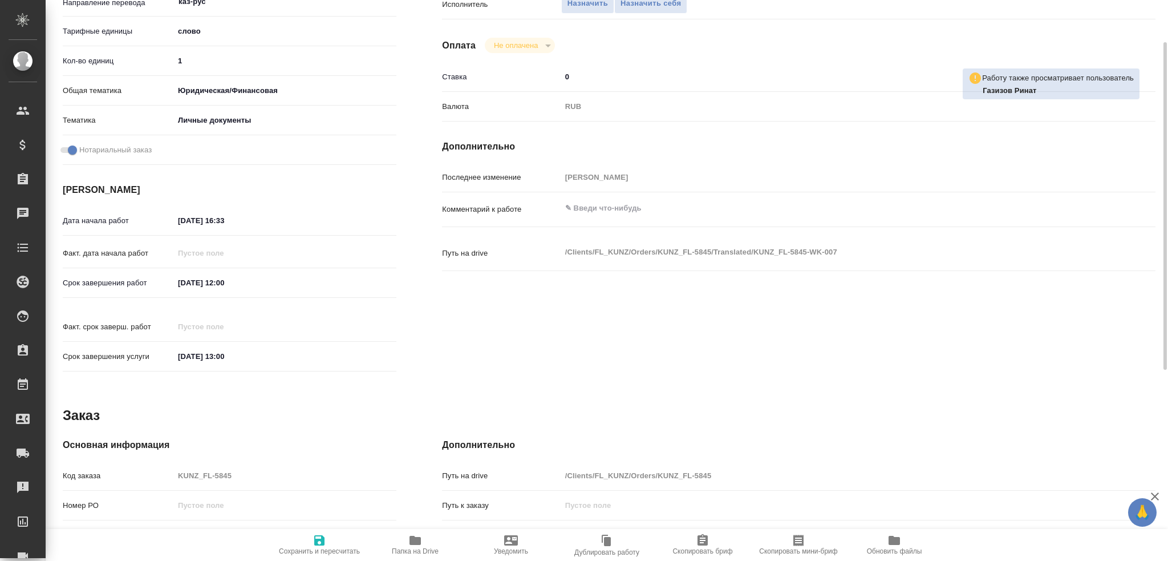
scroll to position [114, 0]
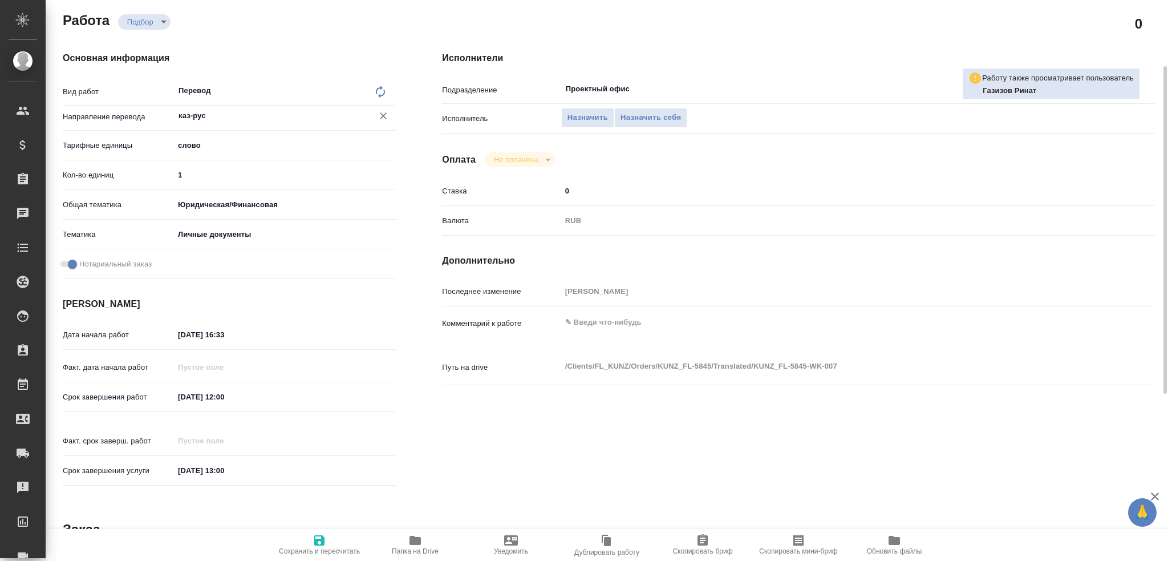
type textarea "x"
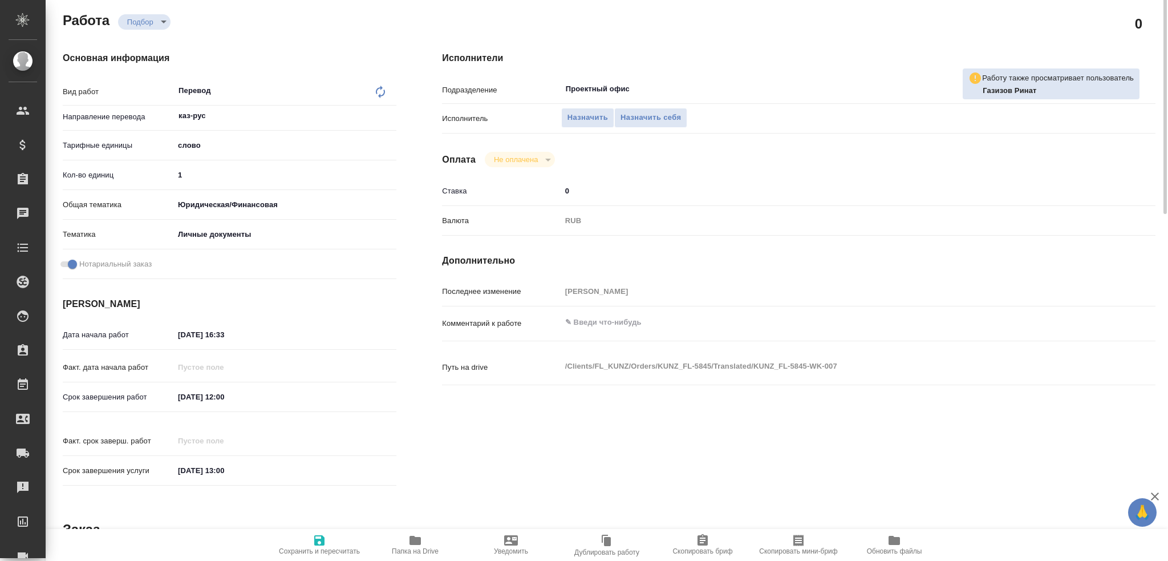
scroll to position [0, 0]
